Goal: Task Accomplishment & Management: Complete application form

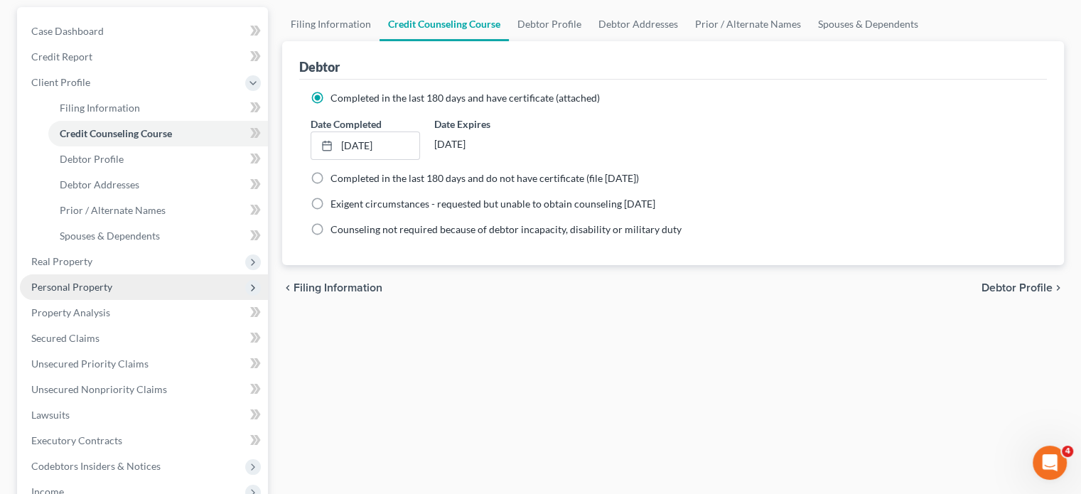
scroll to position [129, 0]
click at [149, 292] on span "Personal Property" at bounding box center [144, 287] width 248 height 26
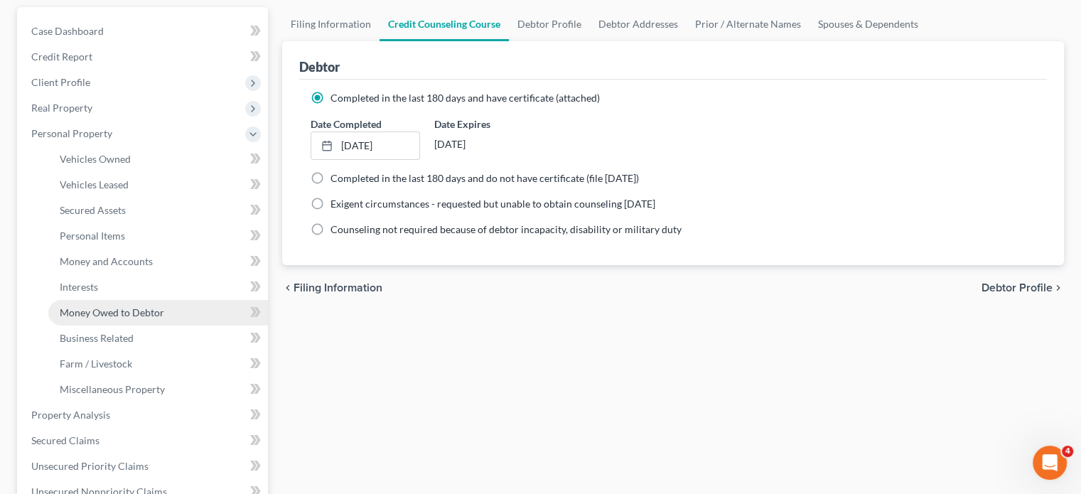
click at [119, 311] on span "Money Owed to Debtor" at bounding box center [112, 312] width 104 height 12
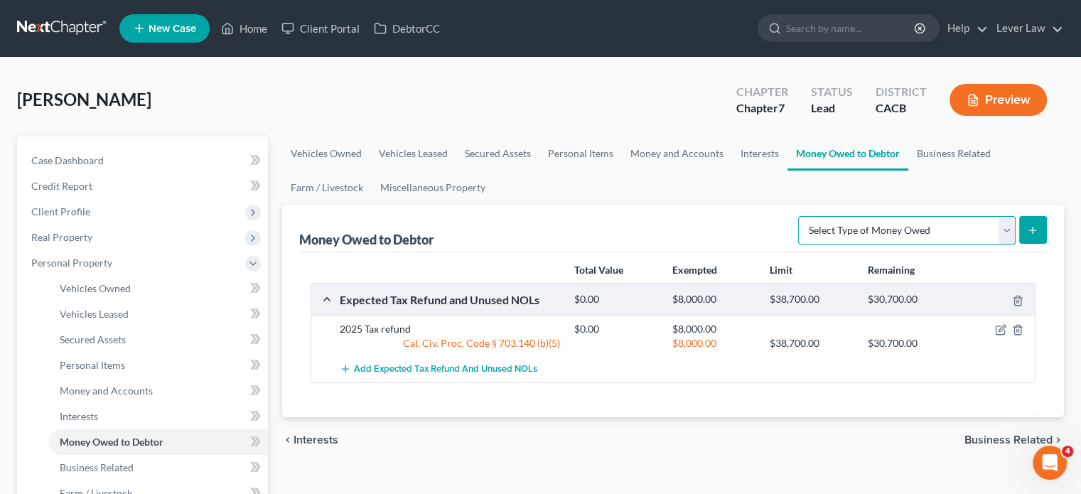
drag, startPoint x: 853, startPoint y: 233, endPoint x: 842, endPoint y: 239, distance: 12.4
click at [853, 233] on select "Select Type of Money Owed Accounts Receivable Alimony Child Support Claims Agai…" at bounding box center [906, 230] width 217 height 28
select select "claims_against_third_parties"
click at [801, 216] on select "Select Type of Money Owed Accounts Receivable Alimony Child Support Claims Agai…" at bounding box center [906, 230] width 217 height 28
click at [1029, 225] on icon "submit" at bounding box center [1032, 230] width 11 height 11
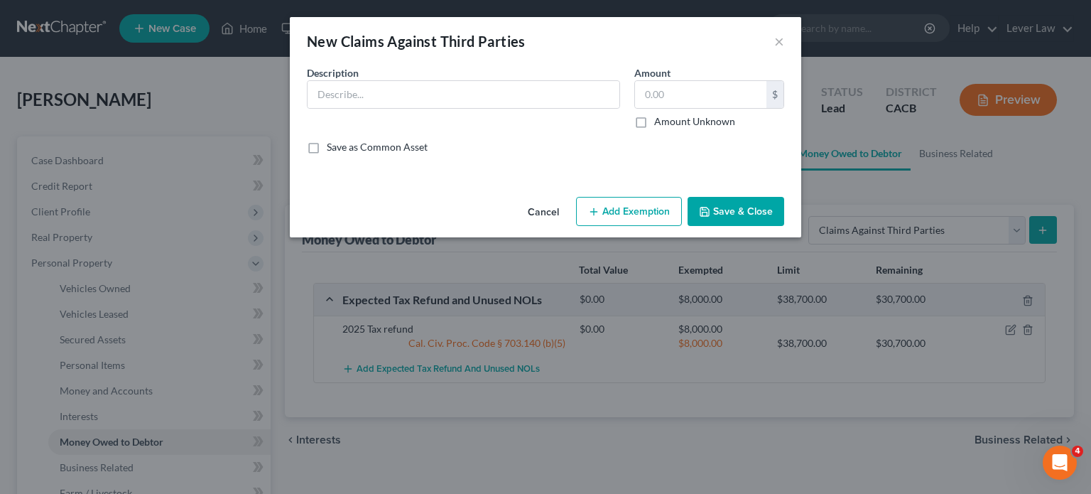
click at [641, 210] on button "Add Exemption" at bounding box center [629, 212] width 106 height 30
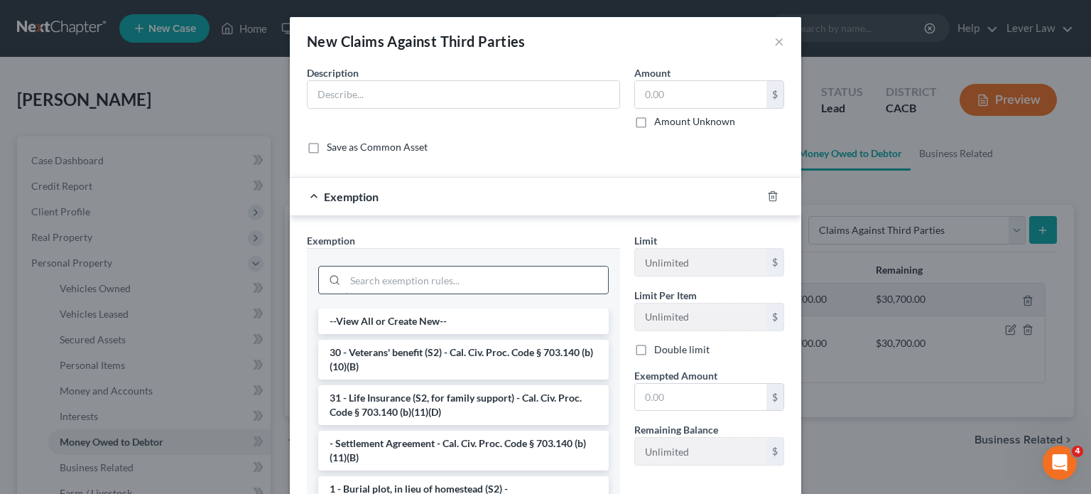
click at [546, 284] on input "search" at bounding box center [476, 279] width 263 height 27
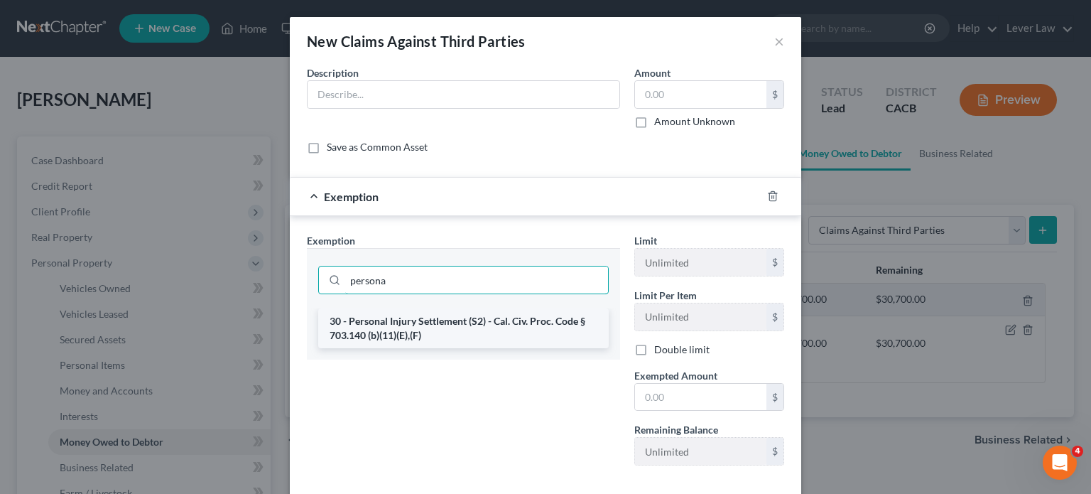
type input "persona"
click at [473, 326] on li "30 - Personal Injury Settlement (S2) - Cal. Civ. Proc. Code § 703.140 (b)(11)(E…" at bounding box center [463, 328] width 291 height 40
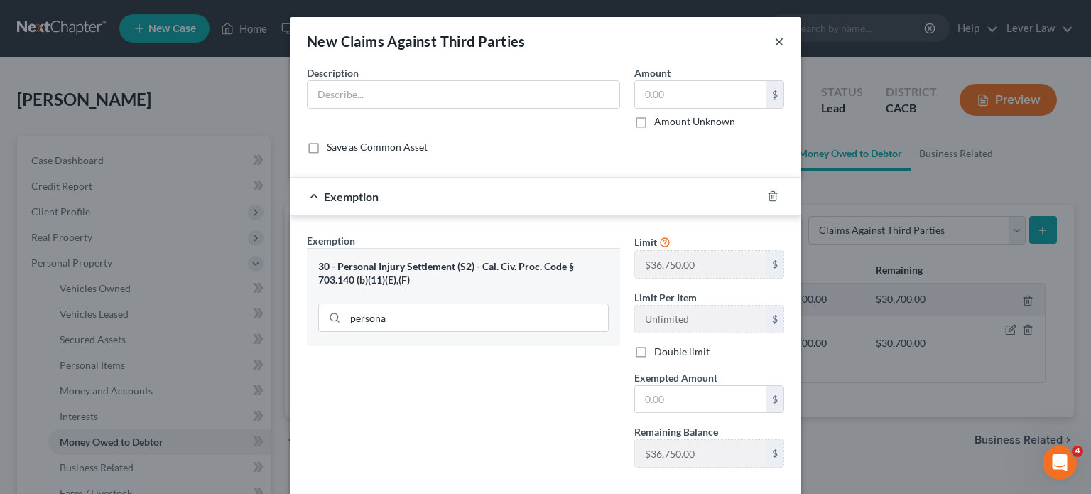
click at [774, 38] on button "×" at bounding box center [779, 41] width 10 height 17
